Goal: Information Seeking & Learning: Find specific page/section

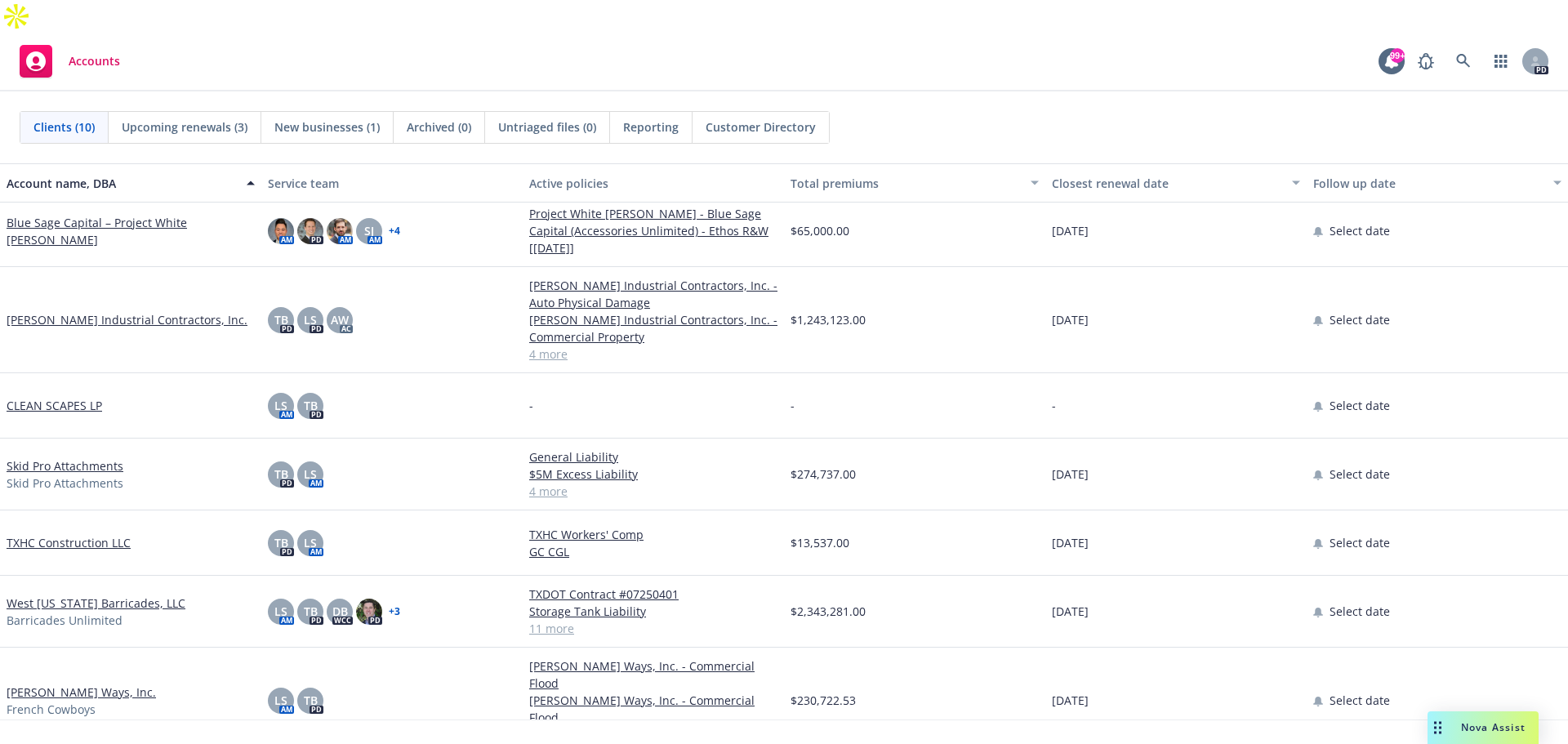
scroll to position [122, 0]
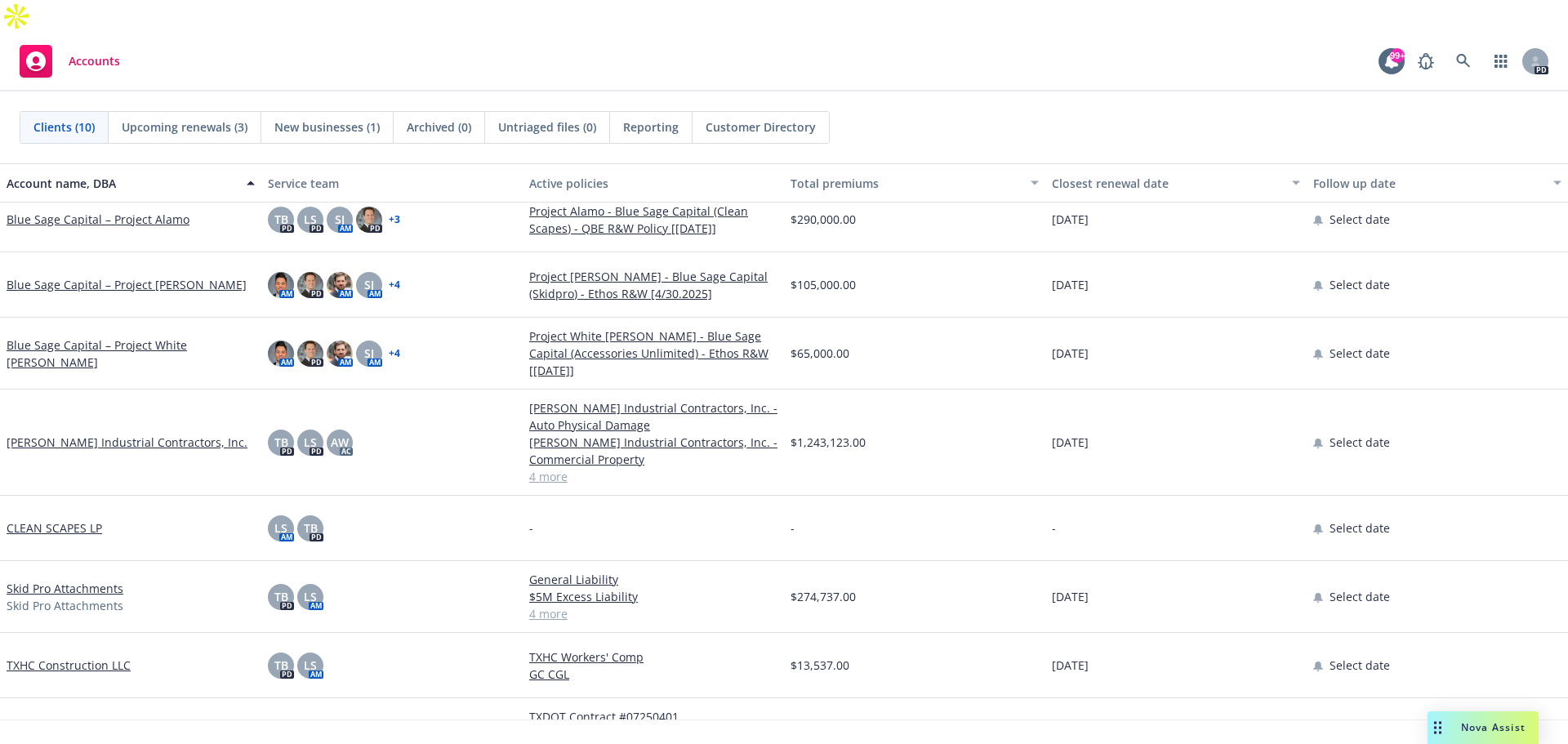
click at [150, 434] on link "[PERSON_NAME] Industrial Contractors, Inc." at bounding box center [127, 442] width 241 height 17
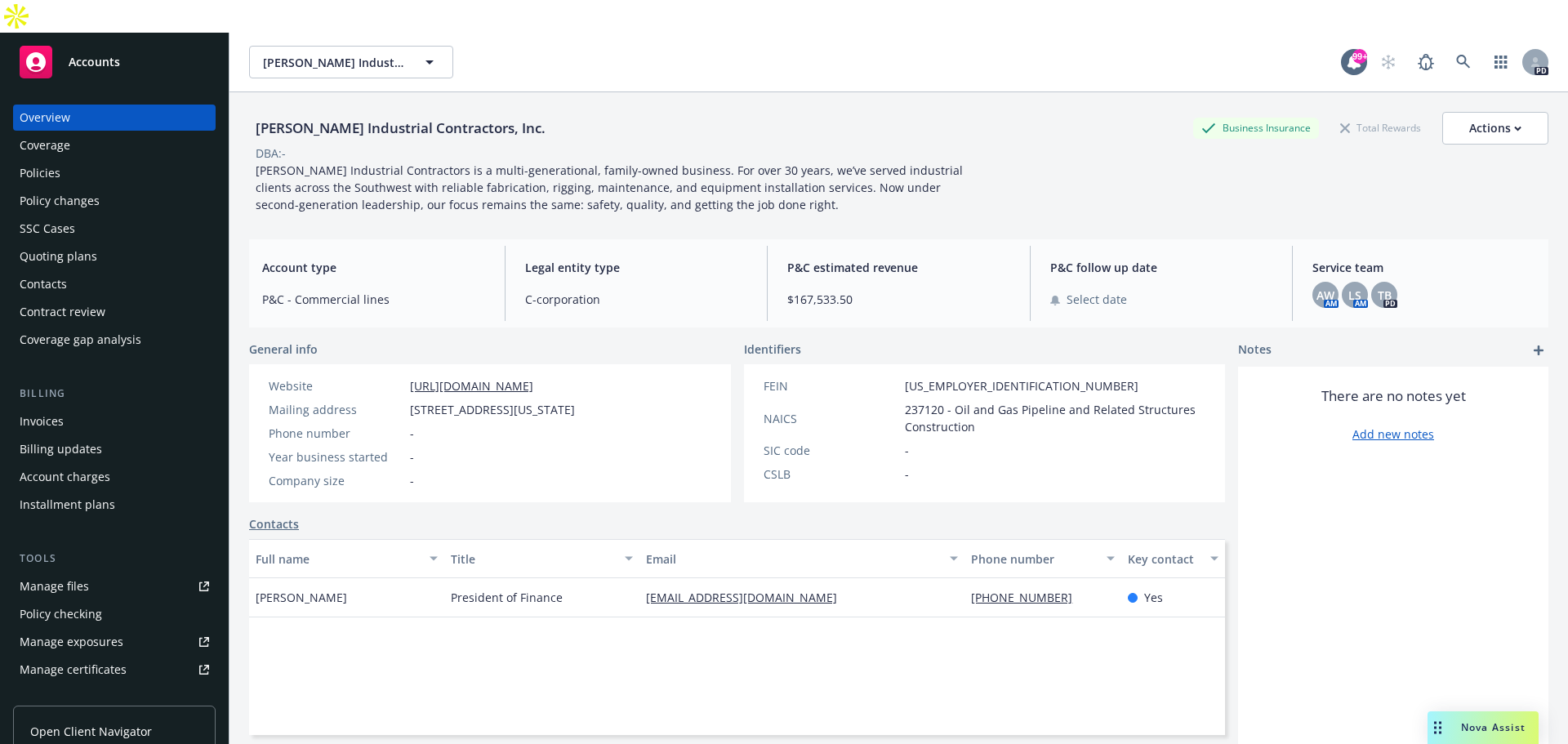
click at [55, 160] on div "Policies" at bounding box center [40, 173] width 41 height 27
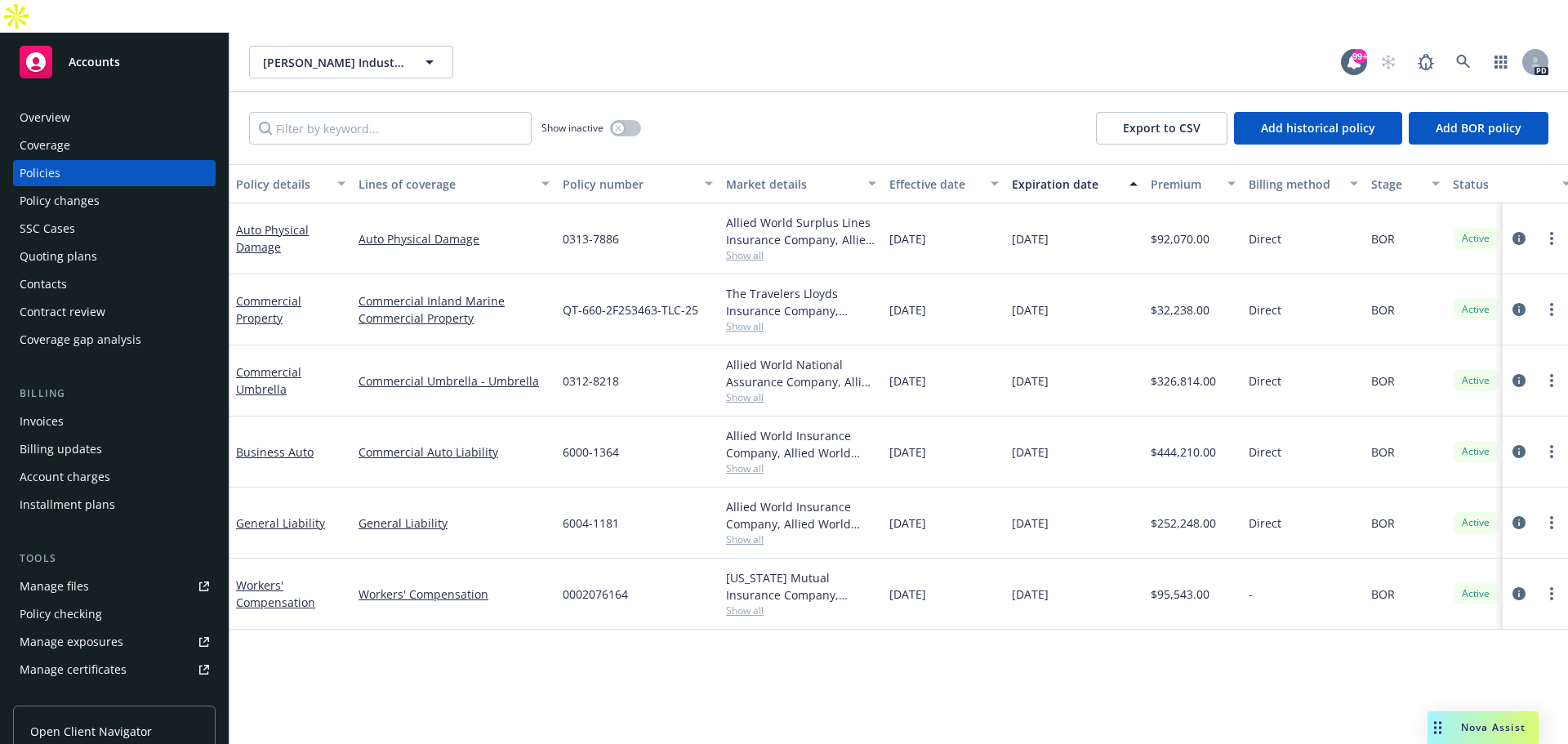
click at [98, 491] on div "Installment plans" at bounding box center [67, 505] width 96 height 27
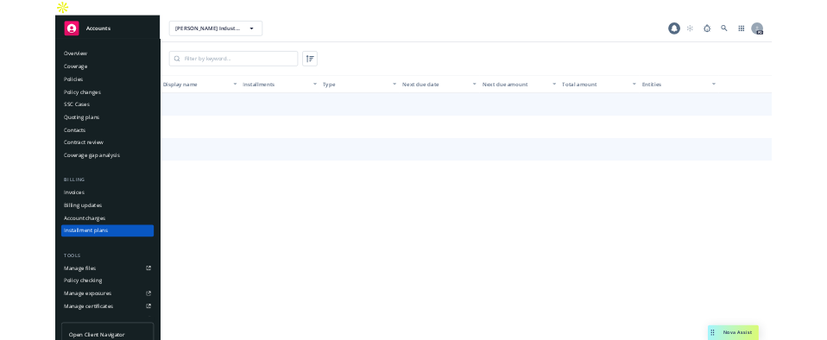
scroll to position [79, 0]
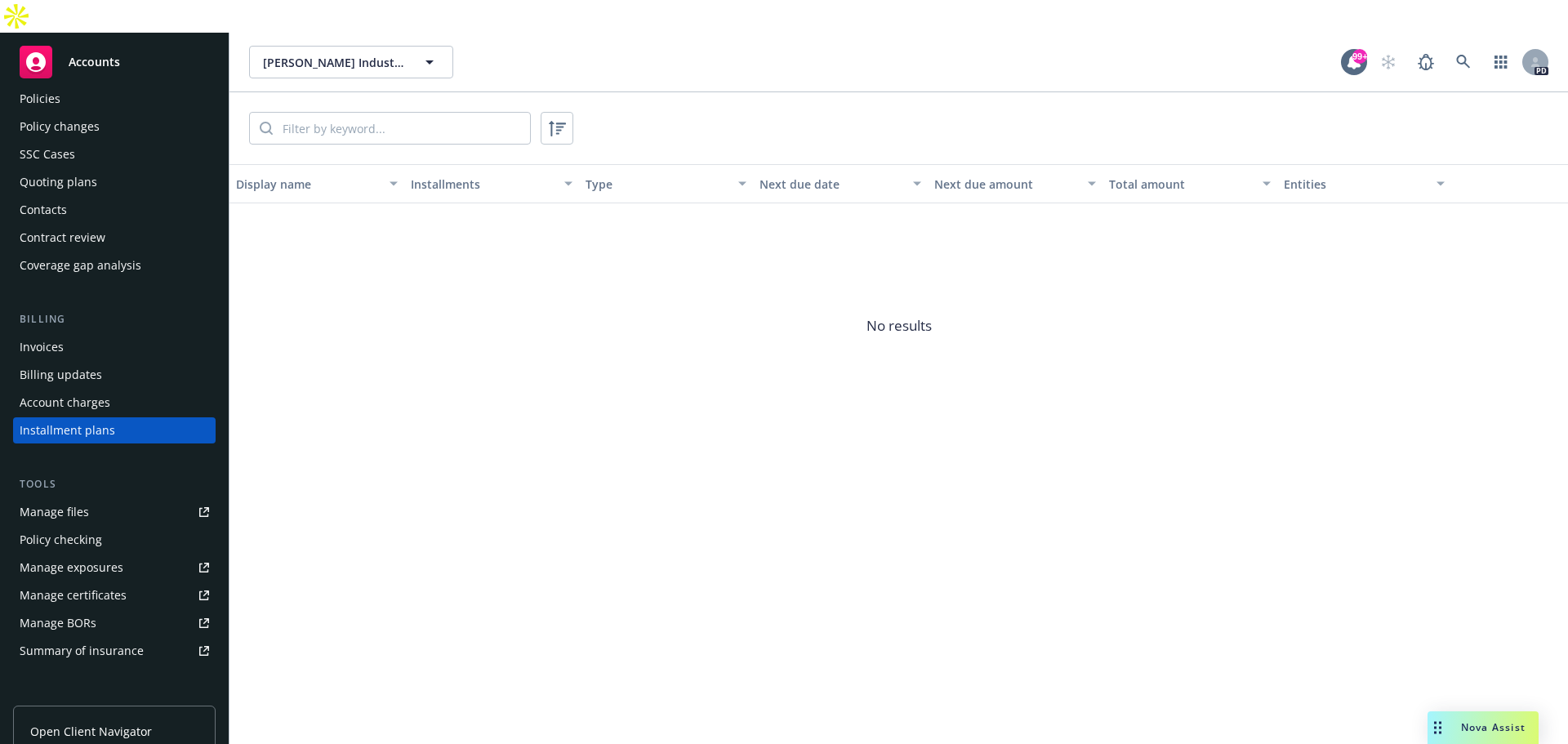
click at [23, 86] on div "Policies" at bounding box center [40, 99] width 41 height 27
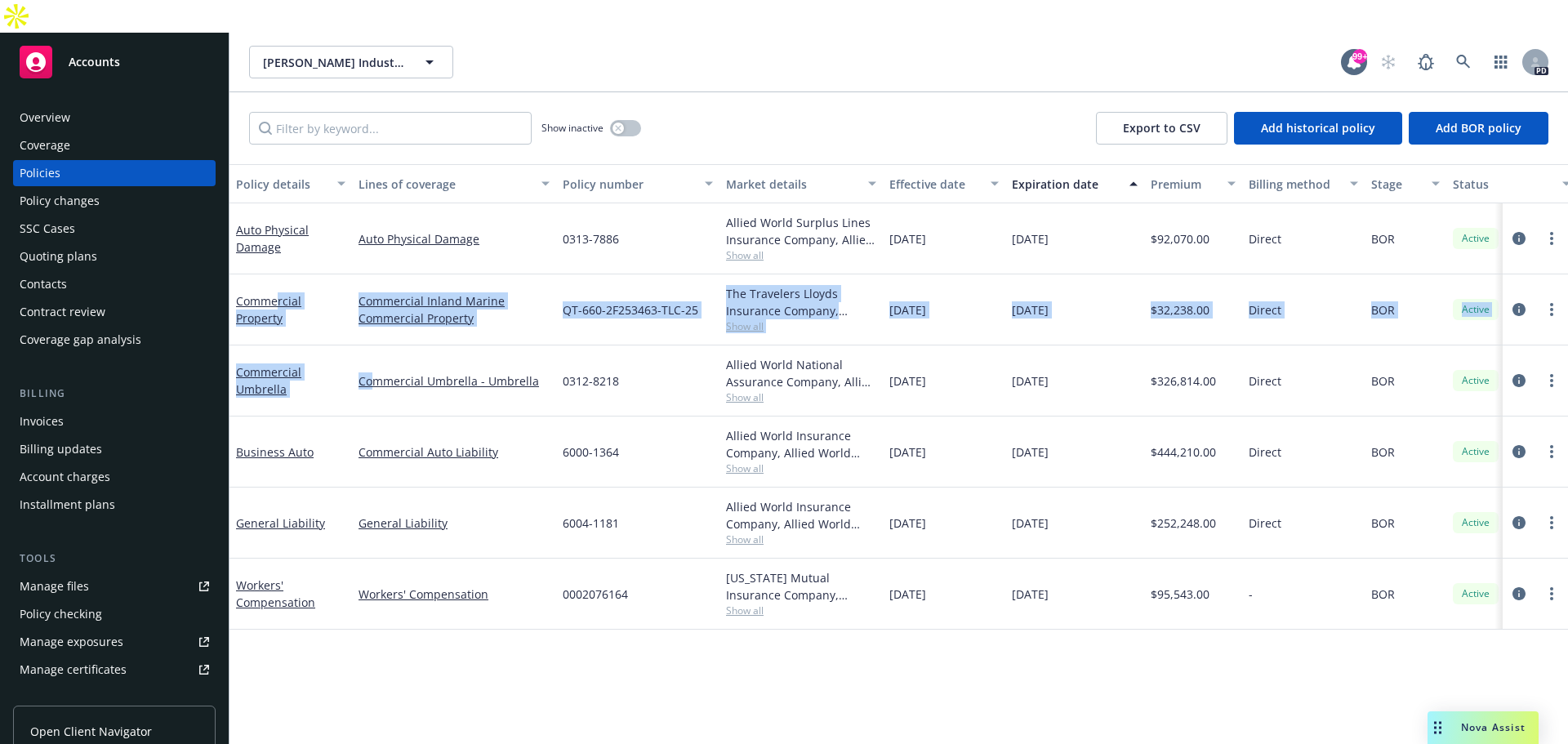
drag, startPoint x: 278, startPoint y: 275, endPoint x: 379, endPoint y: 319, distance: 110.2
click at [370, 322] on div "Auto Physical Damage Auto Physical Damage 0313-7886 Allied World Surplus Lines …" at bounding box center [1016, 399] width 1576 height 392
click at [277, 364] on link "Commercial Umbrella" at bounding box center [268, 381] width 65 height 33
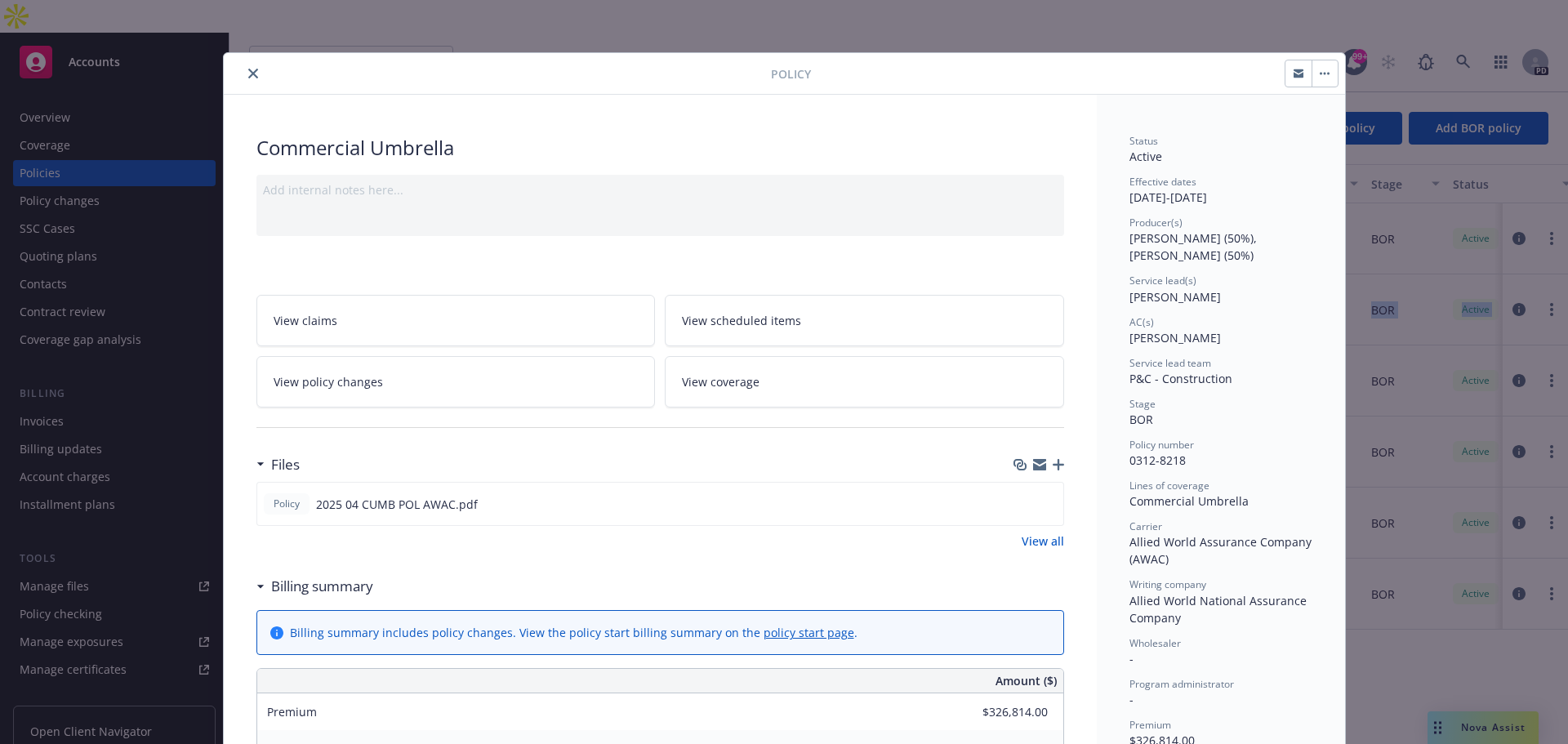
click at [253, 72] on button "close" at bounding box center [253, 73] width 20 height 20
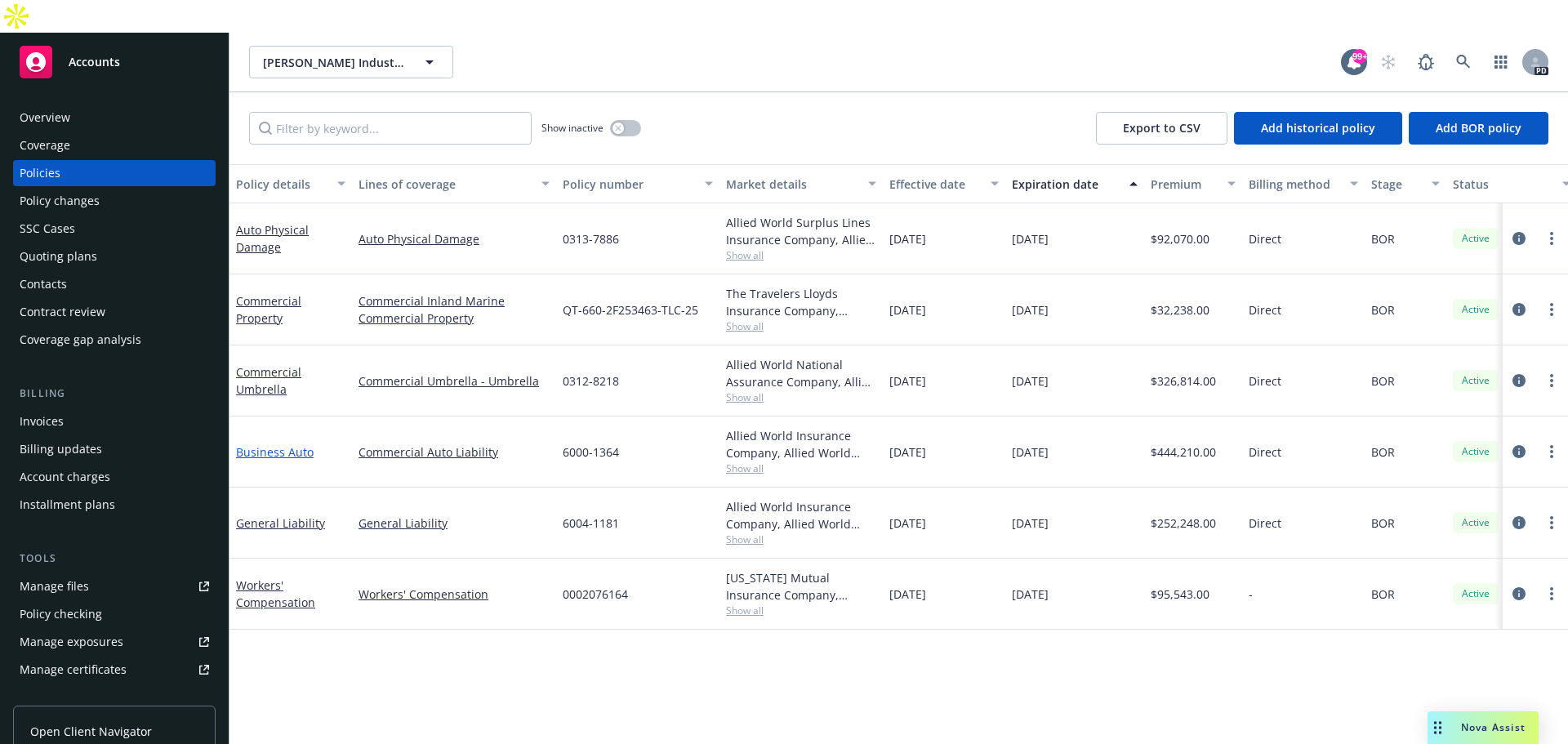
click at [277, 444] on link "Business Auto" at bounding box center [274, 452] width 78 height 15
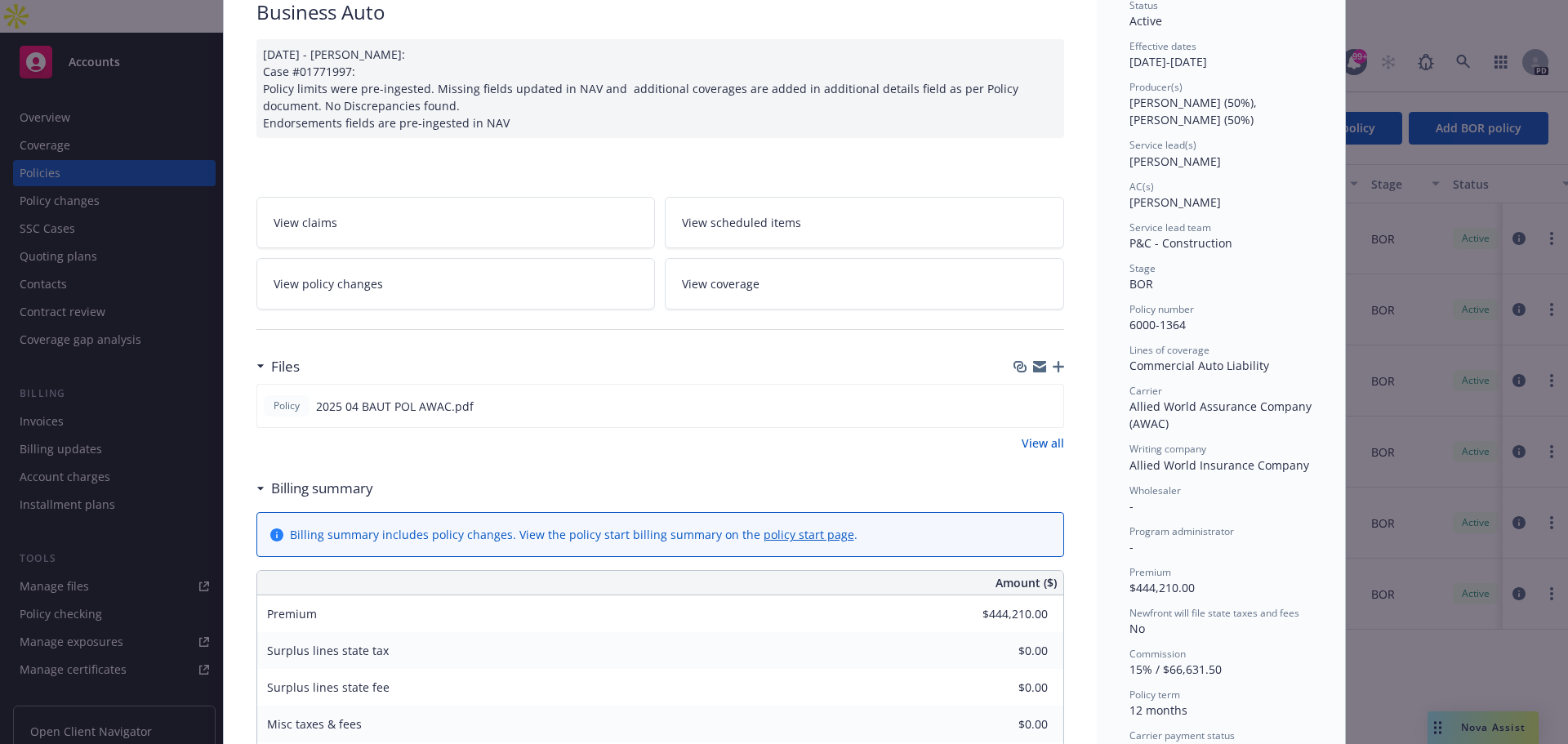
scroll to position [11, 0]
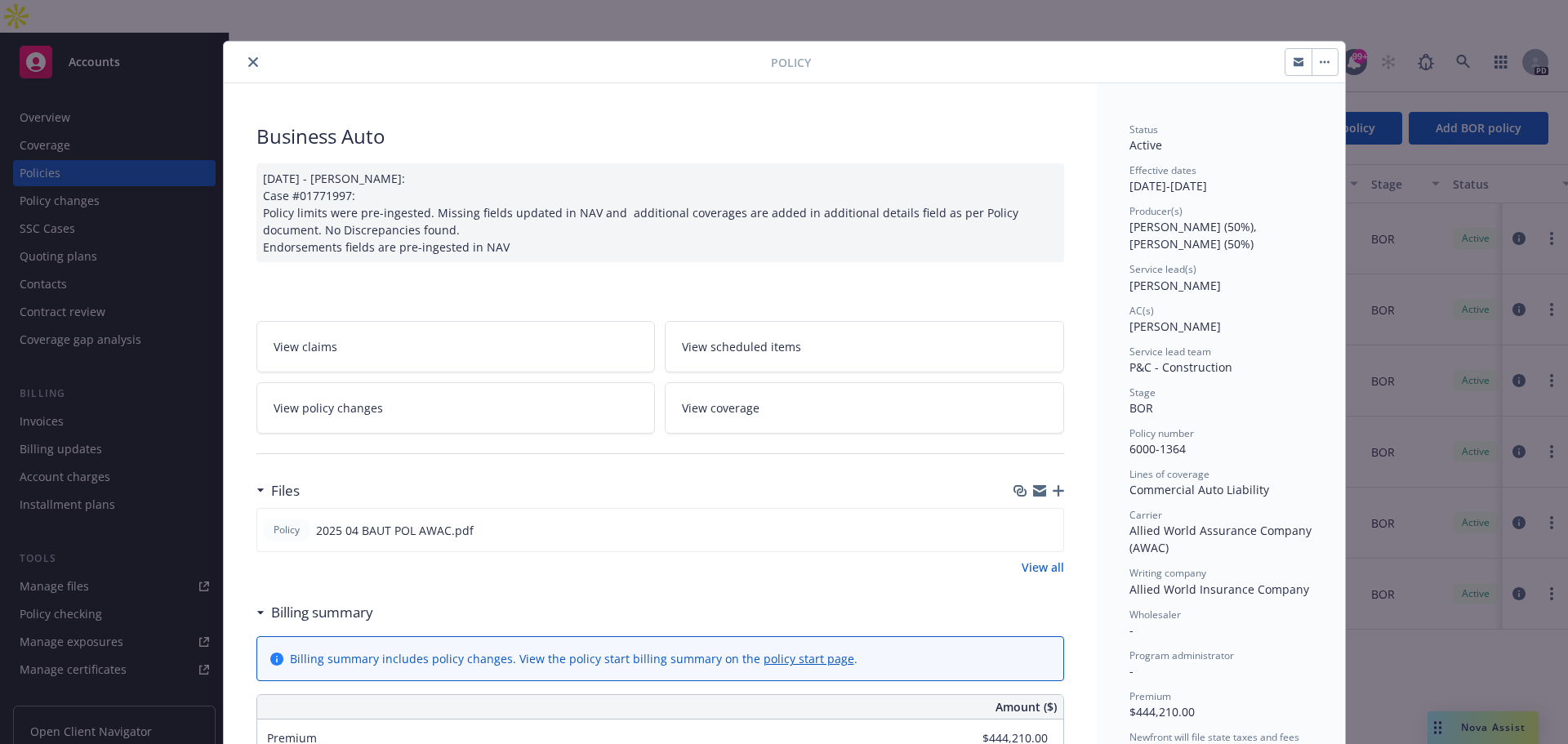
click at [243, 66] on button "close" at bounding box center [253, 62] width 20 height 20
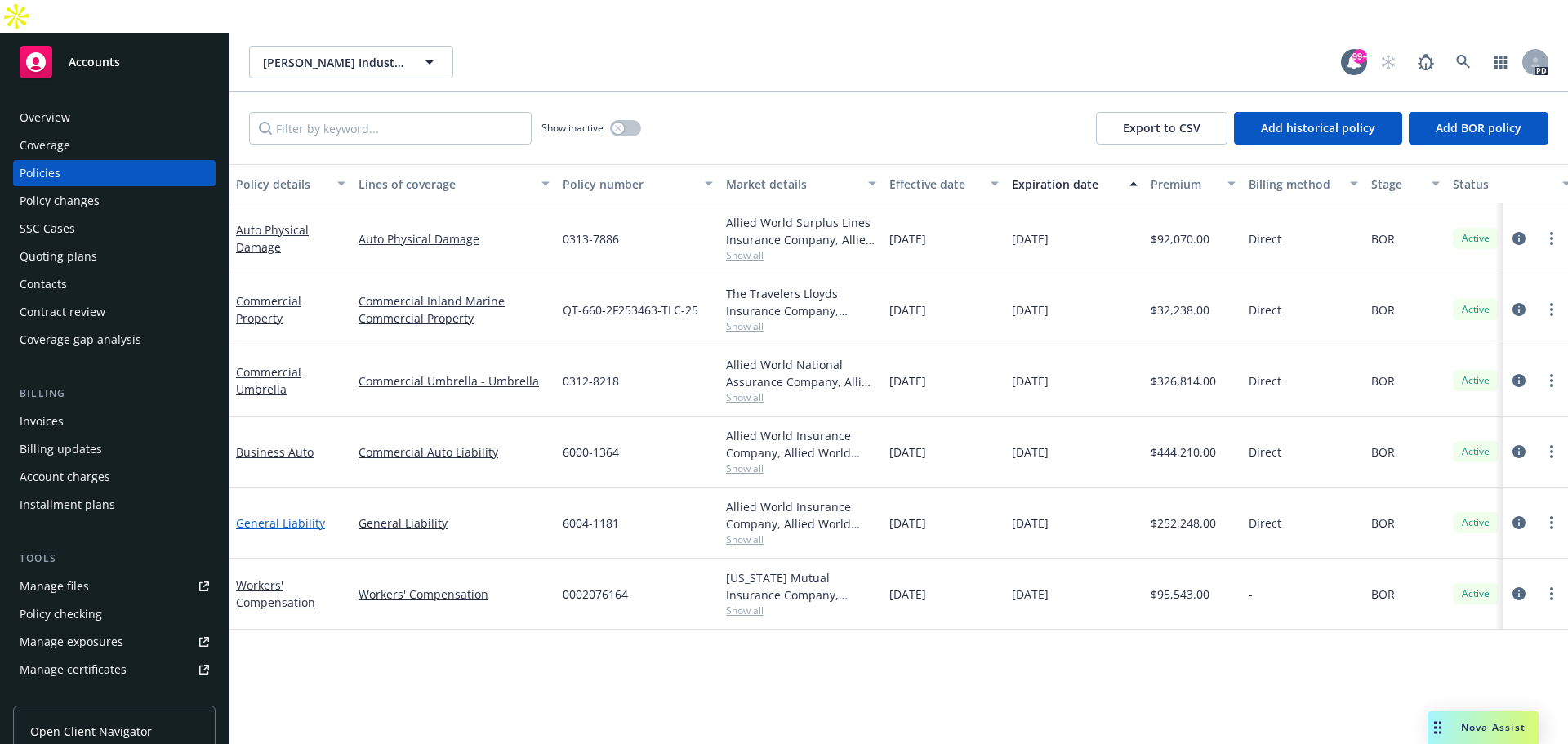
click at [315, 515] on link "General Liability" at bounding box center [280, 523] width 89 height 15
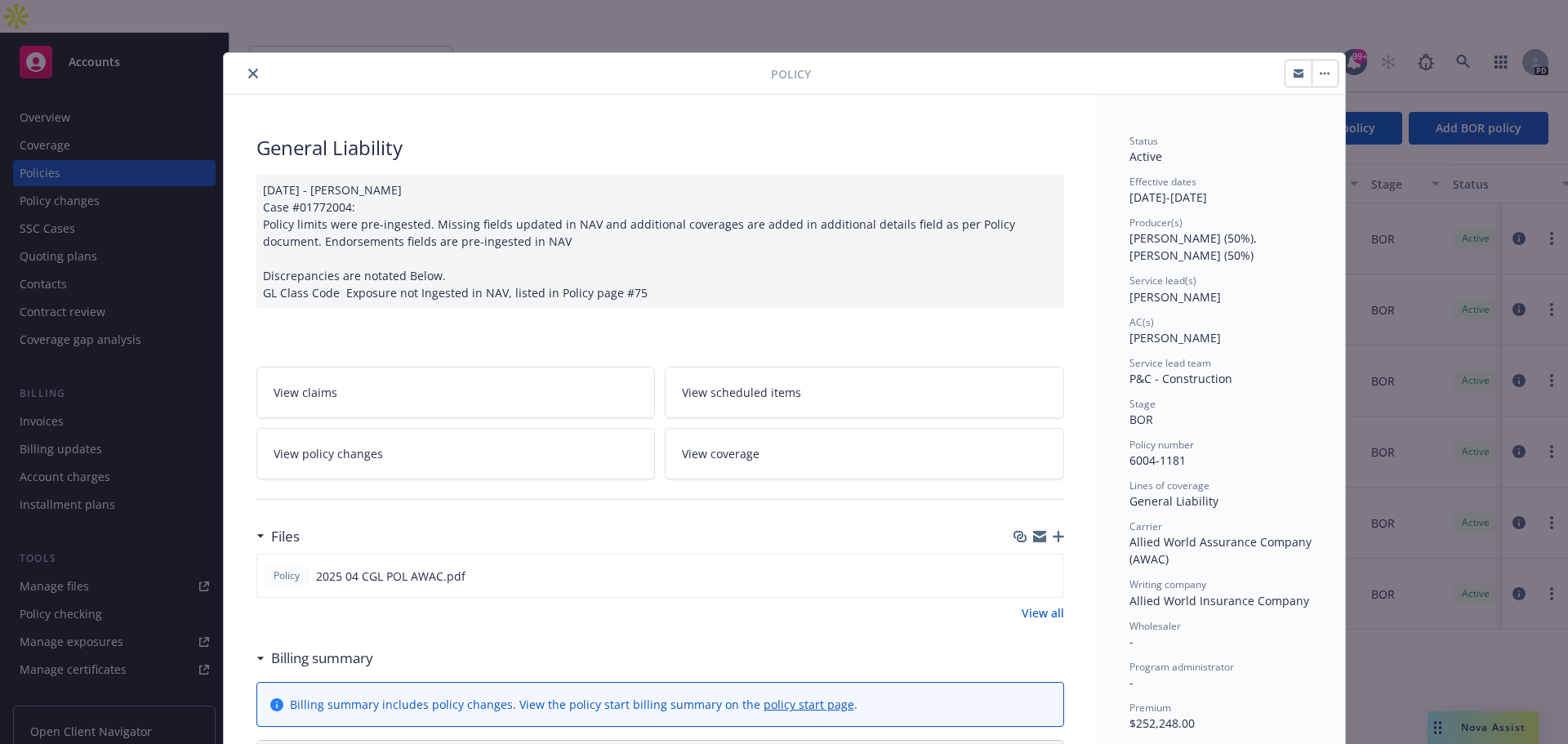
click at [250, 68] on button "close" at bounding box center [253, 73] width 20 height 20
